Goal: Task Accomplishment & Management: Manage account settings

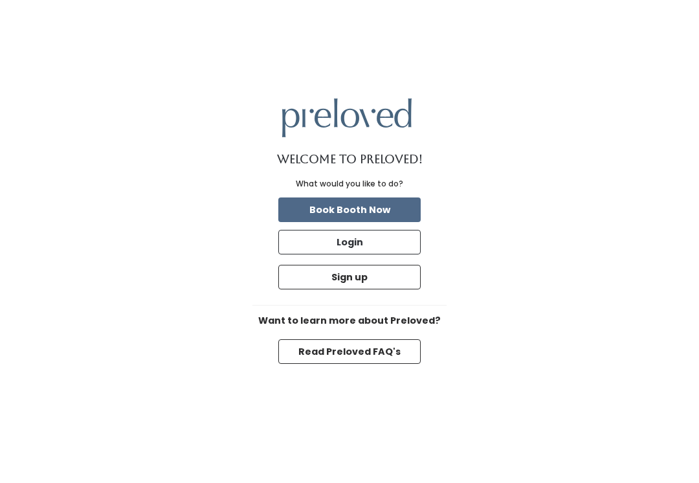
click at [314, 254] on button "Login" at bounding box center [349, 242] width 142 height 25
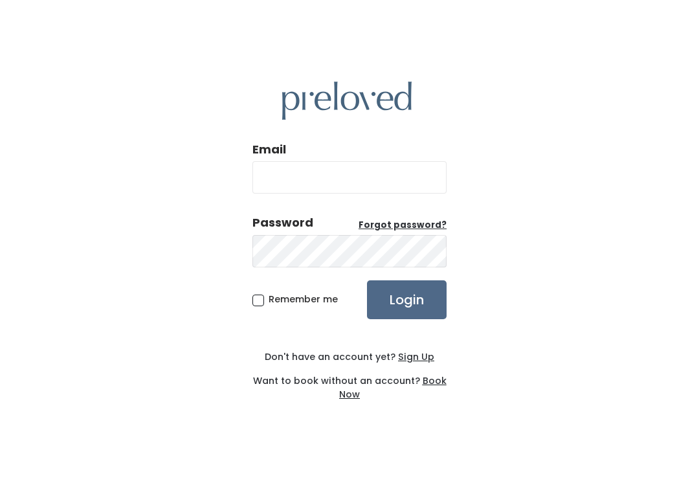
click at [281, 184] on input "Email" at bounding box center [349, 177] width 194 height 32
type input "provo.store@preloved.love"
click at [407, 313] on input "Login" at bounding box center [407, 299] width 80 height 39
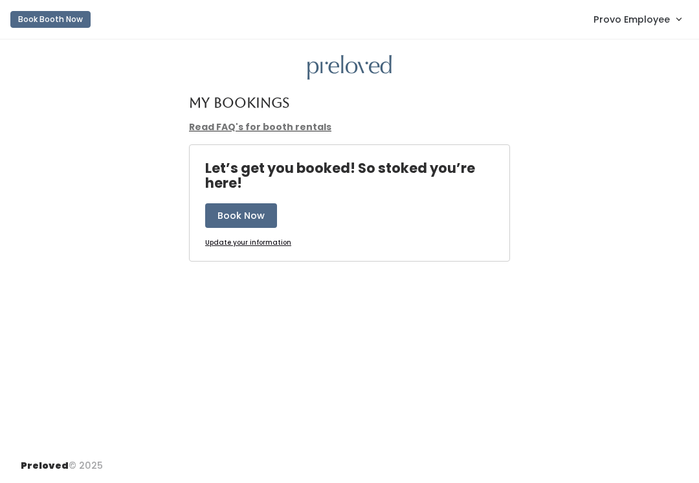
click at [618, 21] on span "Provo Employee" at bounding box center [632, 19] width 76 height 14
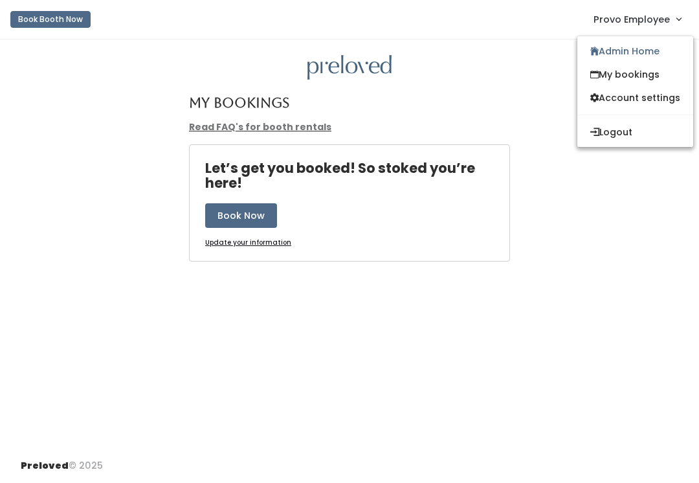
click at [603, 54] on link "Admin Home" at bounding box center [635, 50] width 116 height 23
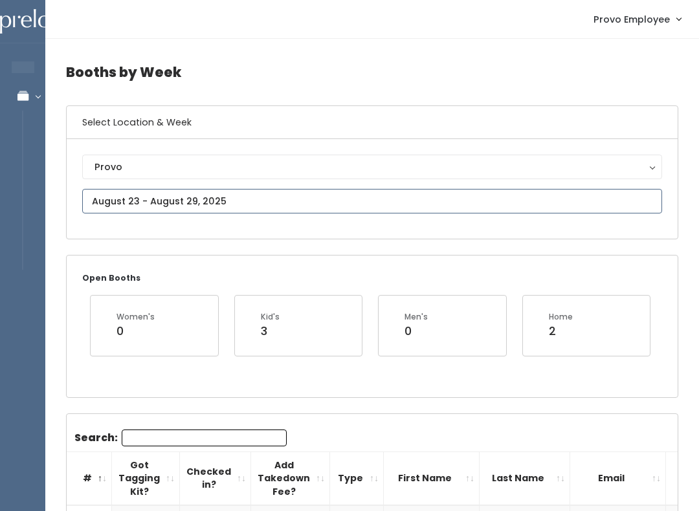
click at [139, 197] on input "text" at bounding box center [372, 201] width 580 height 25
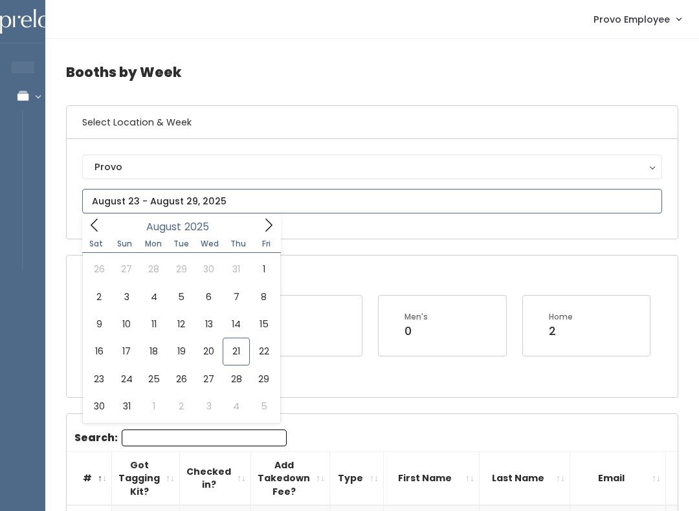
type input "August 16 to August 22"
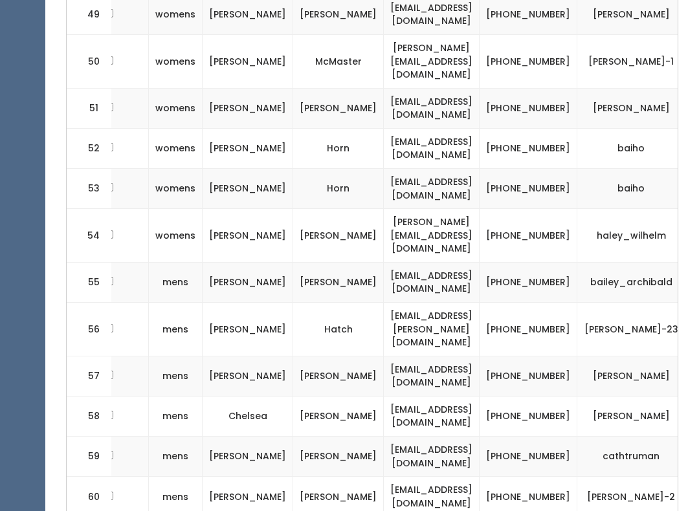
scroll to position [0, 181]
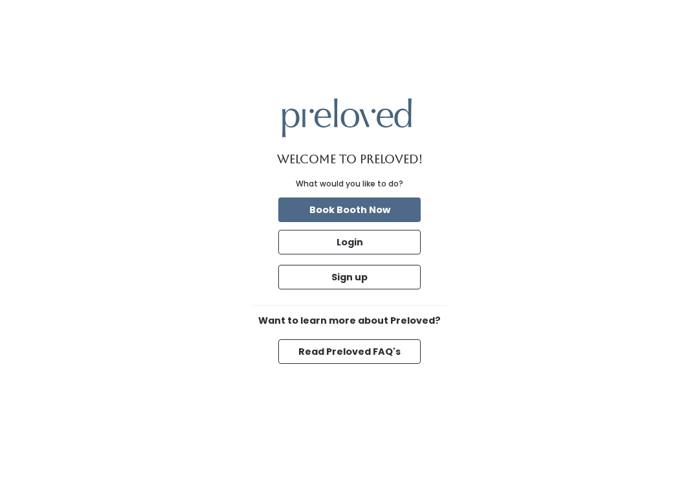
click at [318, 254] on button "Login" at bounding box center [349, 242] width 142 height 25
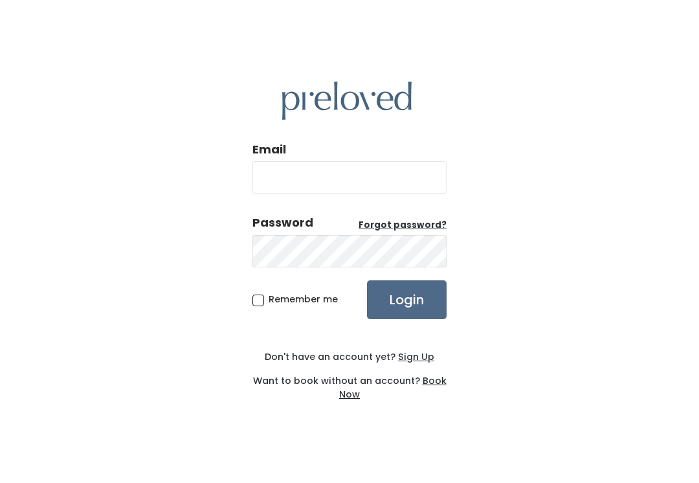
click at [269, 185] on input "Email" at bounding box center [349, 177] width 194 height 32
type input "[DOMAIN_NAME][EMAIL_ADDRESS][DOMAIN_NAME]"
click at [407, 313] on input "Login" at bounding box center [407, 299] width 80 height 39
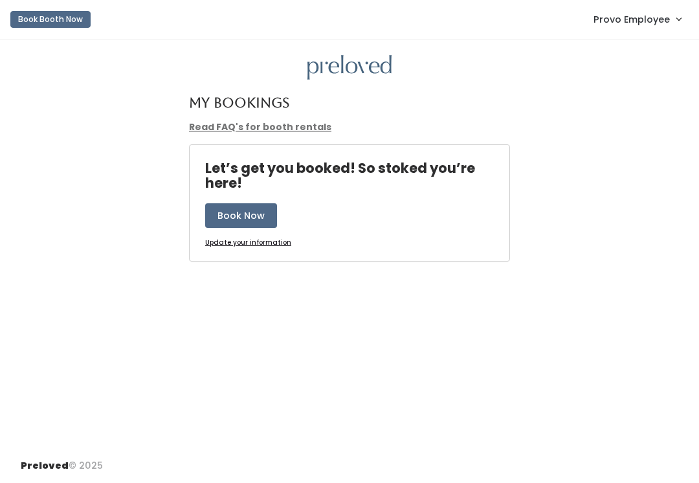
click at [620, 18] on span "Provo Employee" at bounding box center [632, 19] width 76 height 14
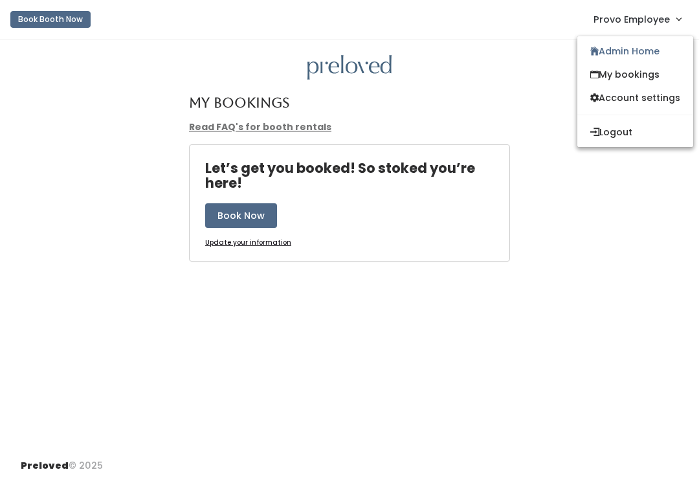
click at [601, 54] on link "Admin Home" at bounding box center [635, 50] width 116 height 23
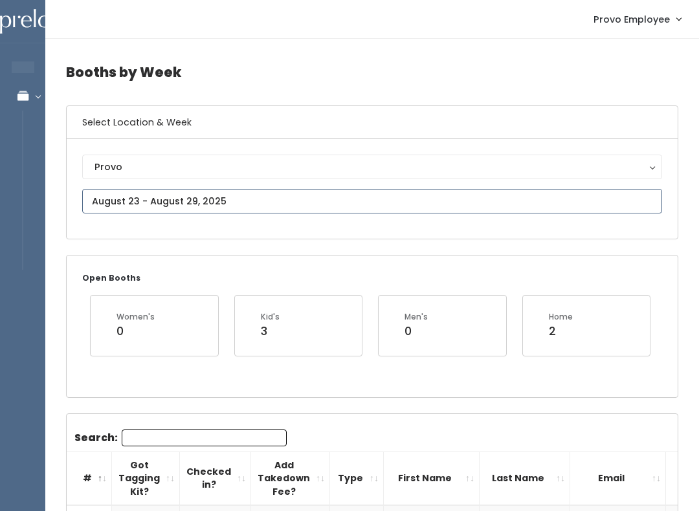
click at [121, 189] on input "text" at bounding box center [372, 201] width 580 height 25
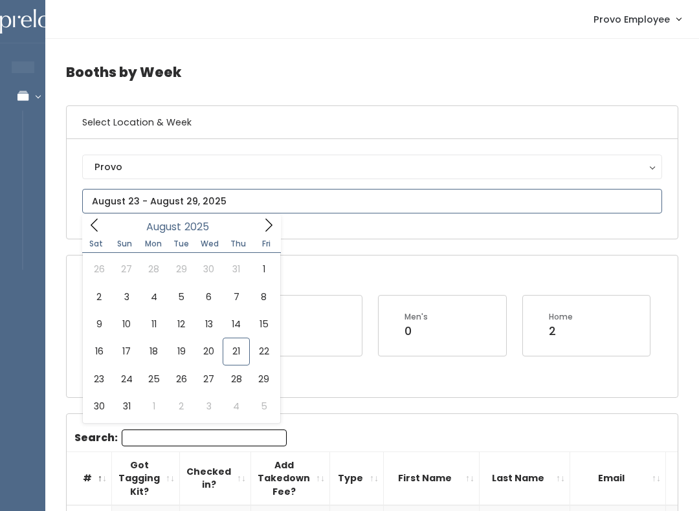
type input "August 23 to August 29"
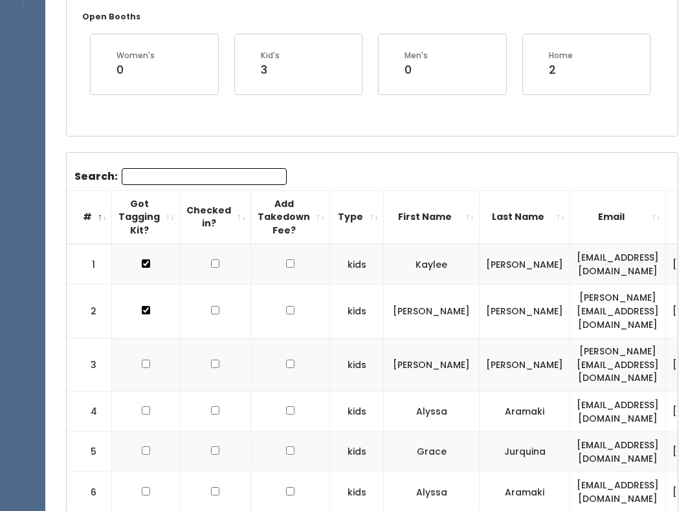
click at [134, 179] on input "Search:" at bounding box center [204, 177] width 165 height 17
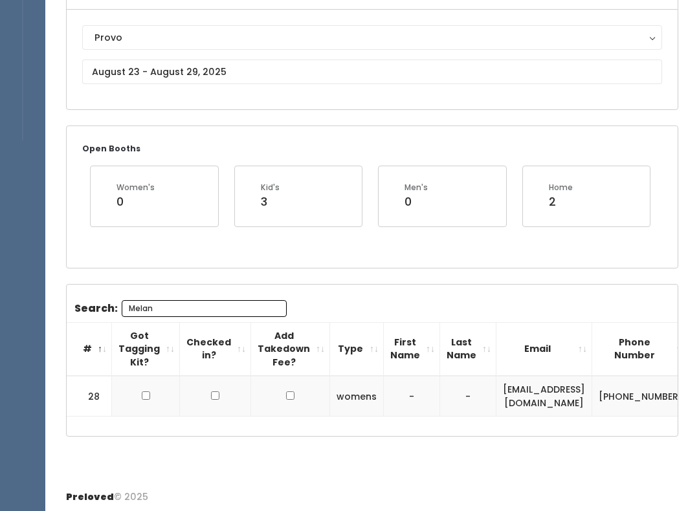
type input "Melan"
click at [567, 508] on div "Preloved © 2025" at bounding box center [372, 497] width 654 height 34
click at [142, 392] on input "checkbox" at bounding box center [146, 396] width 8 height 8
checkbox input "true"
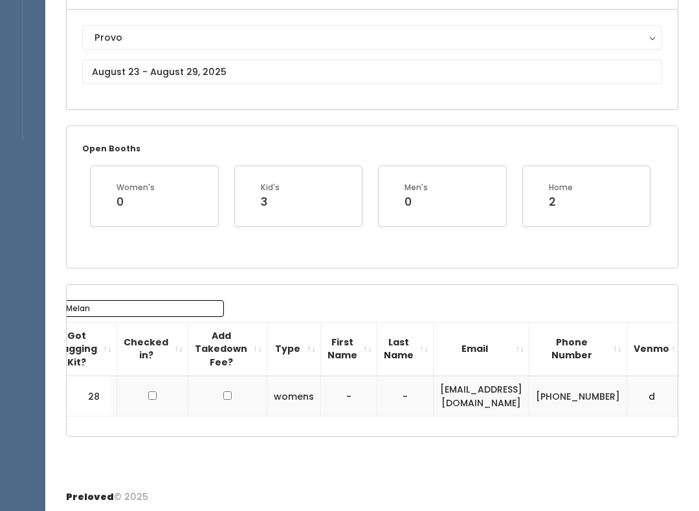
scroll to position [0, 62]
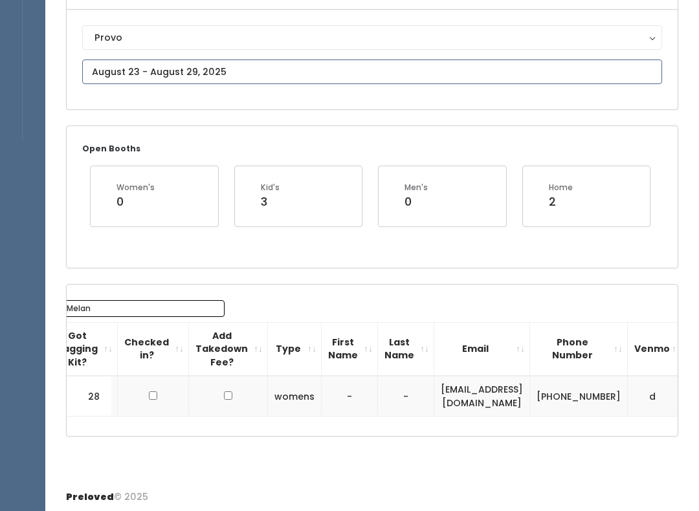
click at [107, 83] on body "EMPLOYEES Manage Bookings Booths by Week All Bookings Bookings with Booths Boot…" at bounding box center [349, 193] width 699 height 644
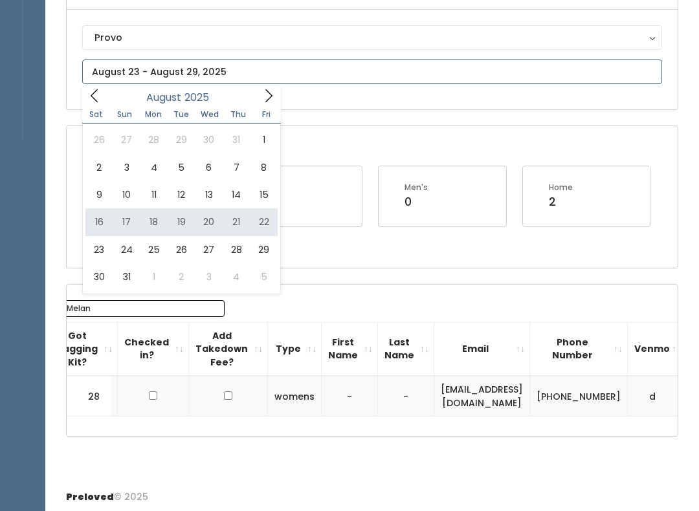
type input "[DATE] to [DATE]"
